Goal: Transaction & Acquisition: Download file/media

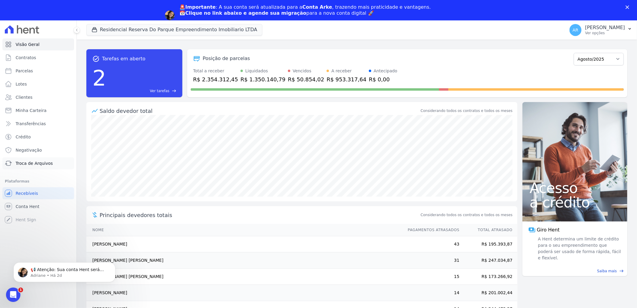
click at [36, 166] on span "Troca de Arquivos" at bounding box center [34, 163] width 37 height 6
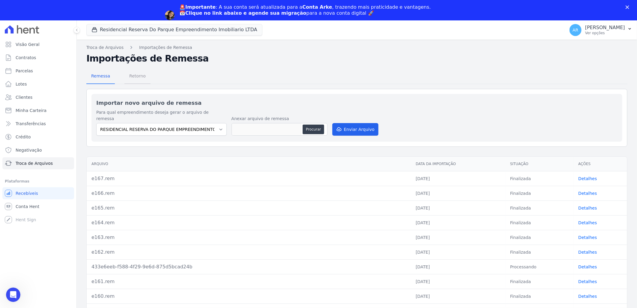
click at [139, 73] on span "Retorno" at bounding box center [138, 76] width 24 height 12
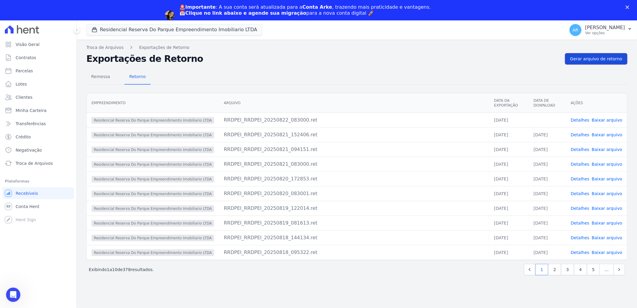
click at [613, 61] on span "Gerar arquivo de retorno" at bounding box center [596, 59] width 52 height 6
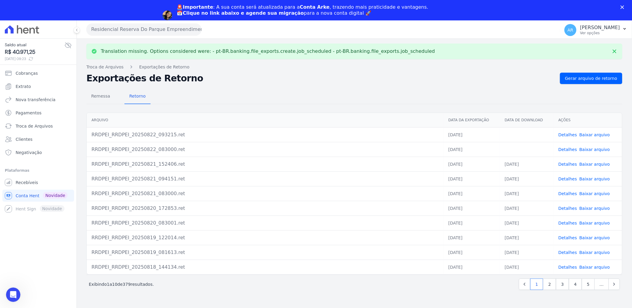
click at [600, 149] on link "Baixar arquivo" at bounding box center [595, 149] width 31 height 5
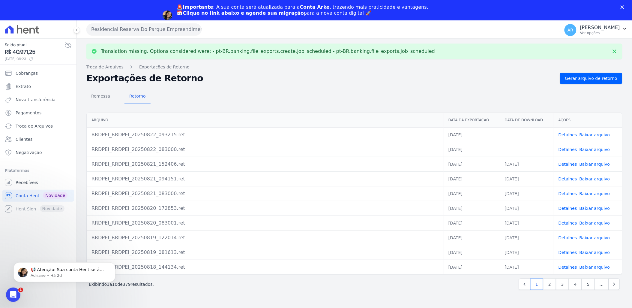
click at [599, 133] on link "Baixar arquivo" at bounding box center [595, 134] width 31 height 5
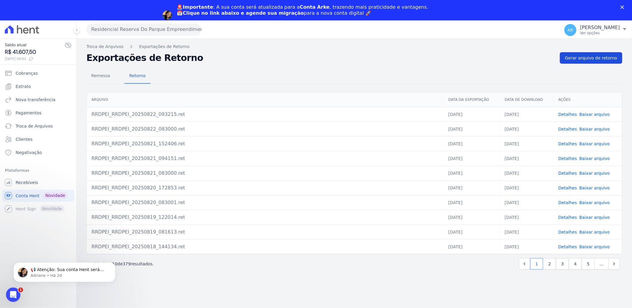
click at [571, 58] on span "Gerar arquivo de retorno" at bounding box center [591, 58] width 52 height 6
